Goal: Find specific page/section: Find specific page/section

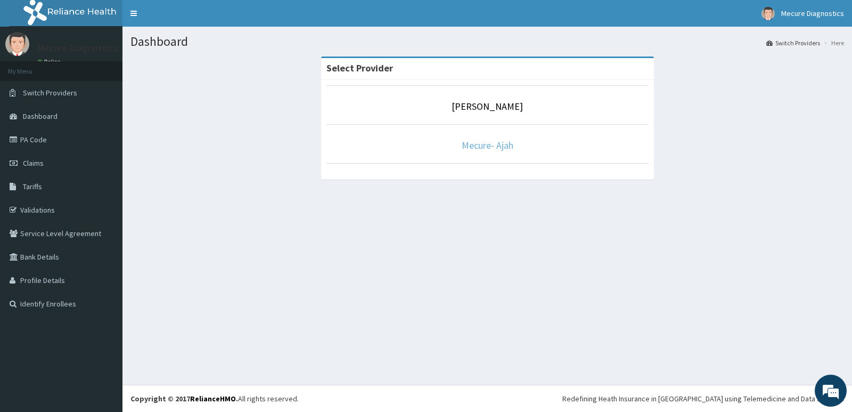
click at [486, 144] on link "Mecure- Ajah" at bounding box center [488, 145] width 52 height 12
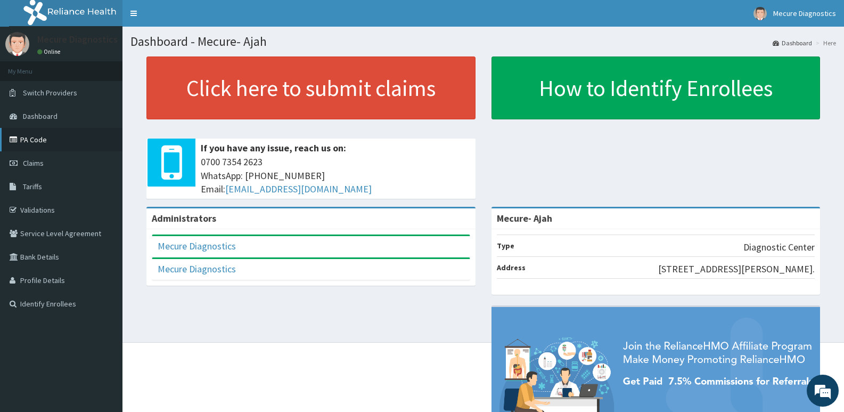
click at [62, 138] on link "PA Code" at bounding box center [61, 139] width 122 height 23
